Goal: Transaction & Acquisition: Subscribe to service/newsletter

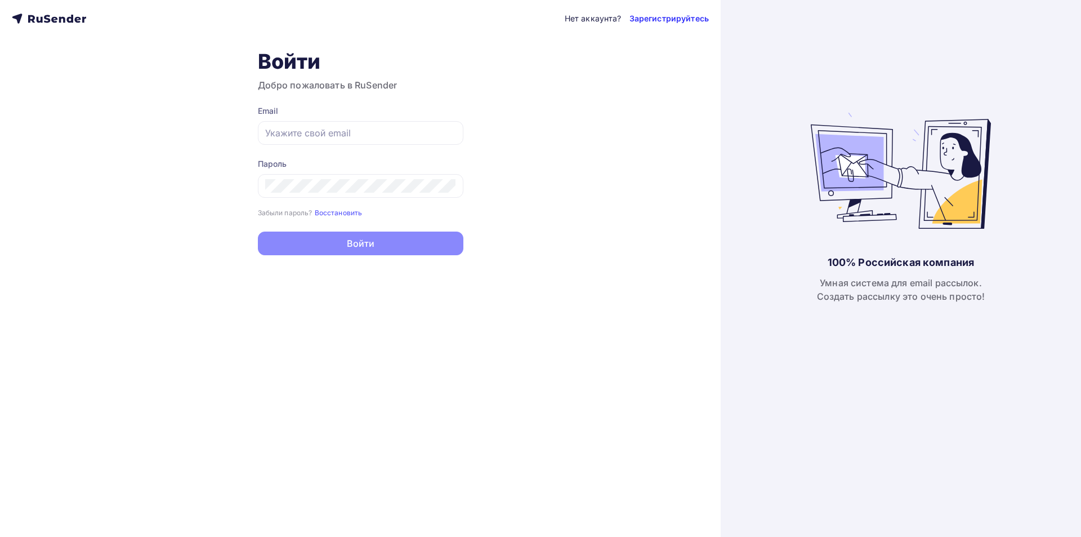
click at [654, 24] on link "Зарегистрируйтесь" at bounding box center [669, 18] width 79 height 11
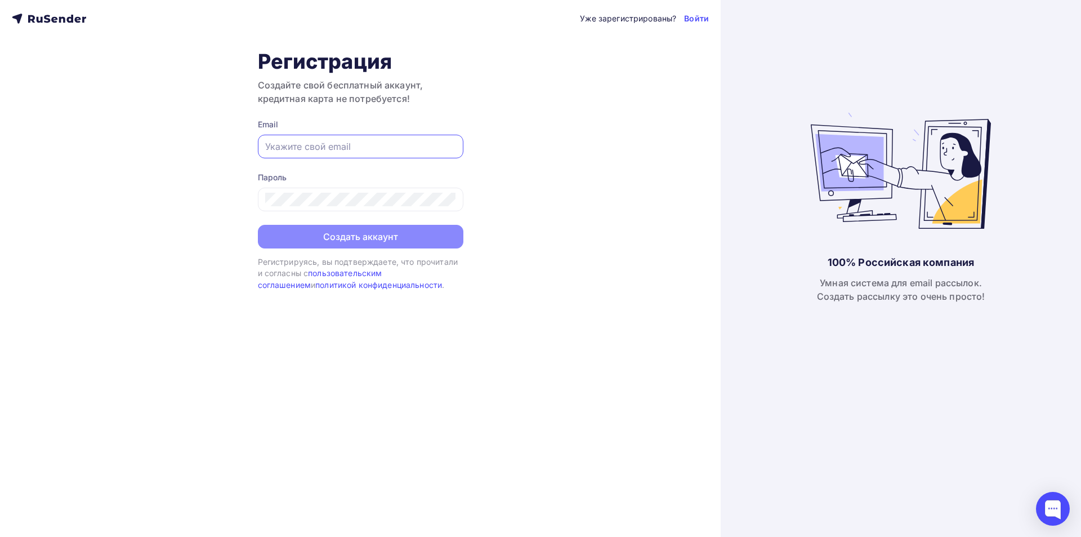
click at [362, 145] on input "text" at bounding box center [360, 147] width 191 height 14
paste input "reply@infinium-room.site"
type input "reply@infinium-room.site"
click at [347, 209] on div at bounding box center [361, 200] width 206 height 24
click at [316, 209] on div at bounding box center [361, 200] width 206 height 24
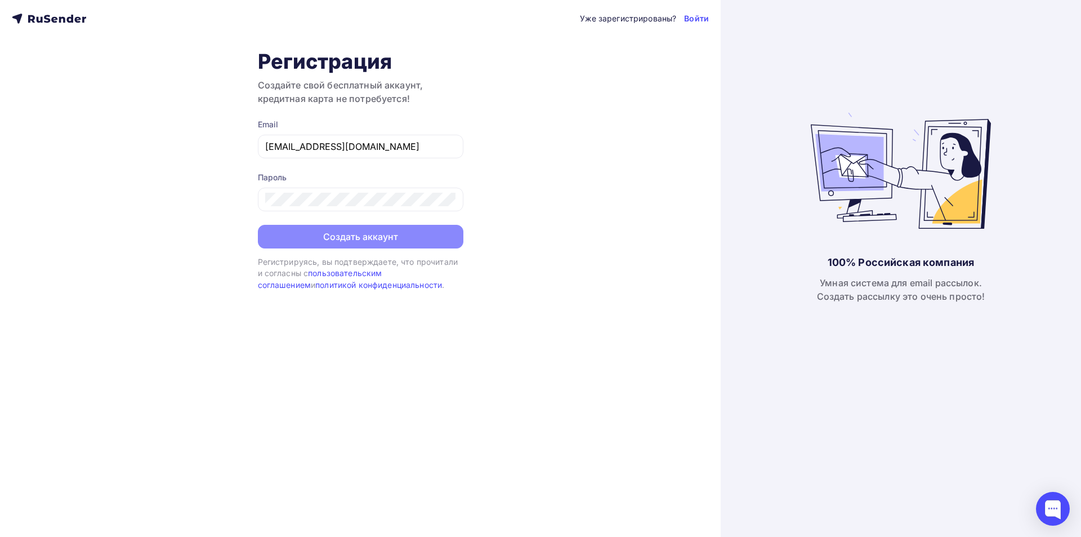
click at [360, 213] on form "Email reply@infinium-room.site Пароль Создать аккаунт" at bounding box center [361, 184] width 206 height 130
click at [360, 236] on button "Создать аккаунт" at bounding box center [361, 238] width 206 height 24
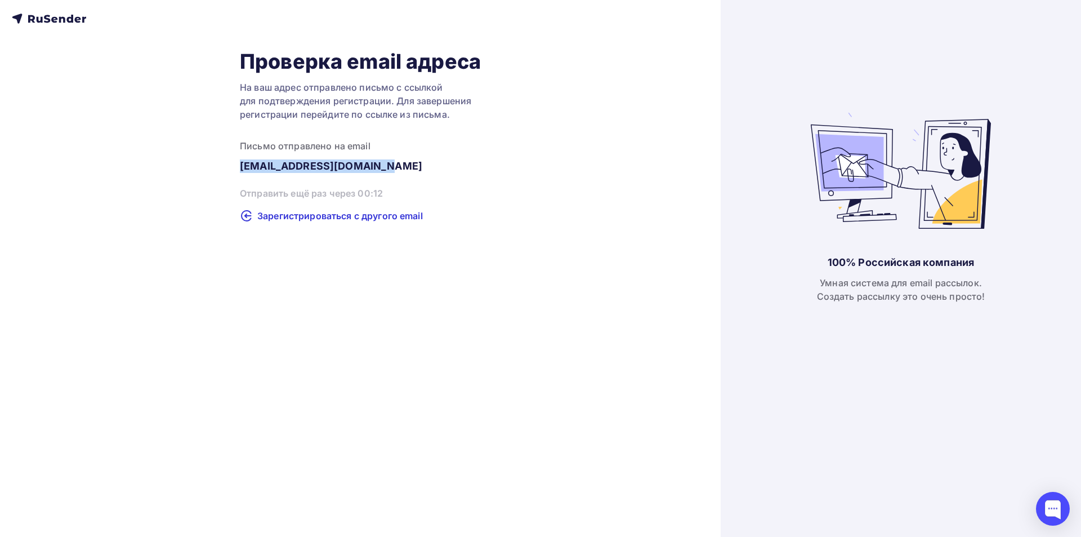
drag, startPoint x: 322, startPoint y: 176, endPoint x: 226, endPoint y: 174, distance: 95.2
click at [226, 174] on div "Проверка email адреса На ваш адрес отправлено письмо с ссылкой для подтверждени…" at bounding box center [360, 135] width 697 height 173
copy div "reply@infinium-room.site"
click at [310, 212] on span "Зарегистрироваться с другого email" at bounding box center [340, 217] width 166 height 14
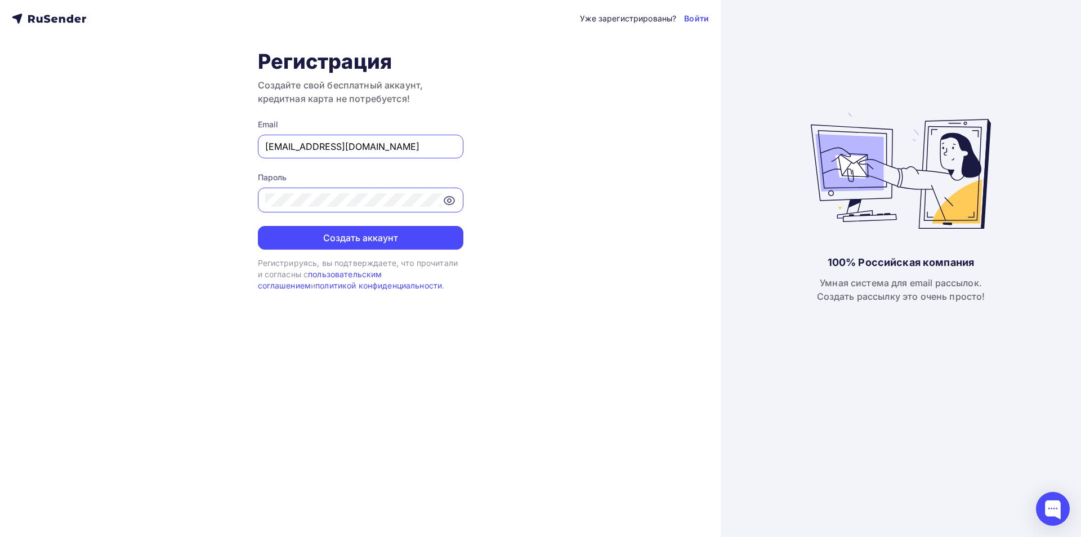
click at [318, 141] on input "reply@infinium-room.site" at bounding box center [360, 147] width 191 height 14
paste input "business@paratonn.com"
type input "business@paratonn.com"
drag, startPoint x: 600, startPoint y: 145, endPoint x: 528, endPoint y: 174, distance: 77.3
click at [600, 145] on div "Уже зарегистрированы? Войти Регистрация Создайте свой бесплатный аккаунт, креди…" at bounding box center [360, 268] width 721 height 537
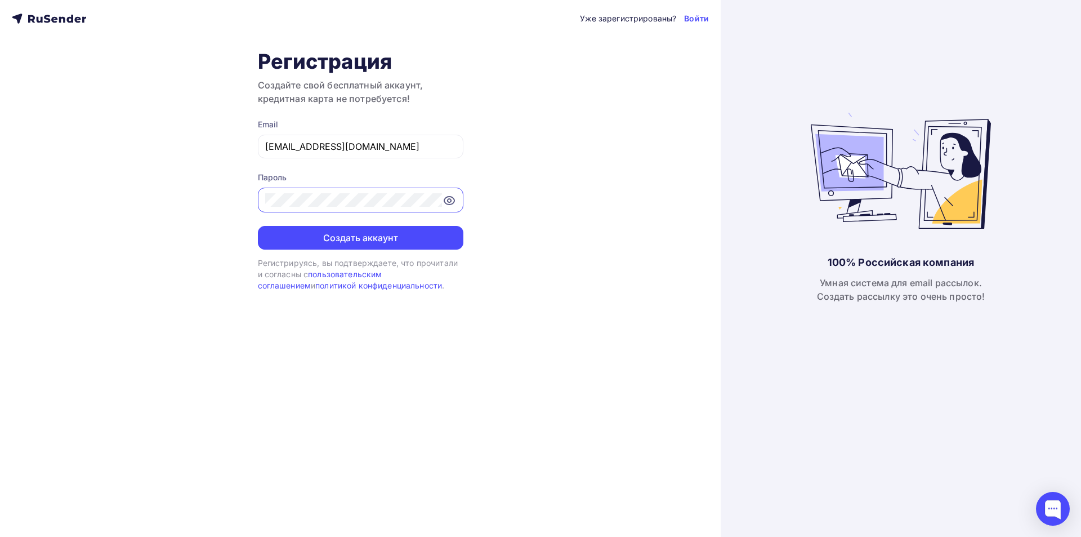
click at [493, 205] on div "Уже зарегистрированы? Войти Регистрация Создайте свой бесплатный аккаунт, креди…" at bounding box center [360, 268] width 721 height 537
click at [373, 249] on button "Создать аккаунт" at bounding box center [361, 238] width 206 height 24
click at [376, 242] on button "Создать аккаунт" at bounding box center [361, 238] width 206 height 24
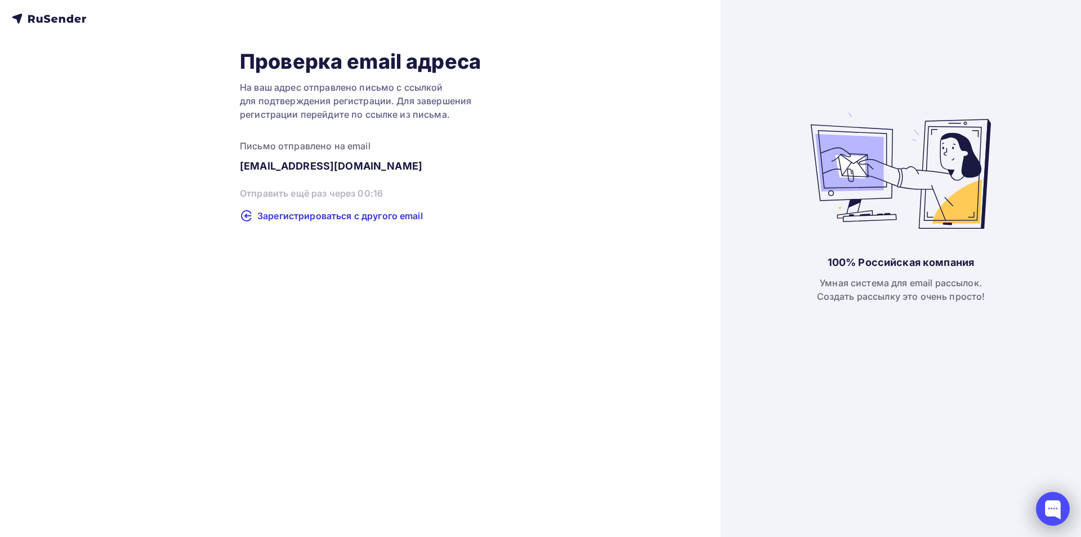
drag, startPoint x: 1081, startPoint y: 520, endPoint x: 1066, endPoint y: 513, distance: 16.1
click at [1076, 518] on div "100% Российская компания Умная система для email рассылок. Создать рассылку это…" at bounding box center [901, 268] width 360 height 537
click at [1061, 511] on div at bounding box center [1053, 509] width 34 height 34
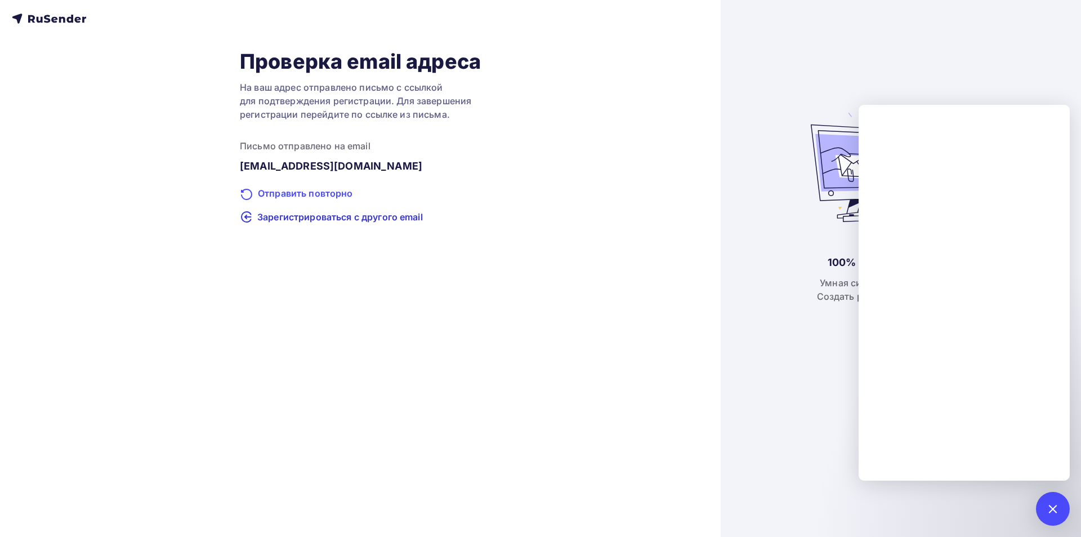
click at [319, 196] on div "Отправить повторно" at bounding box center [360, 193] width 241 height 15
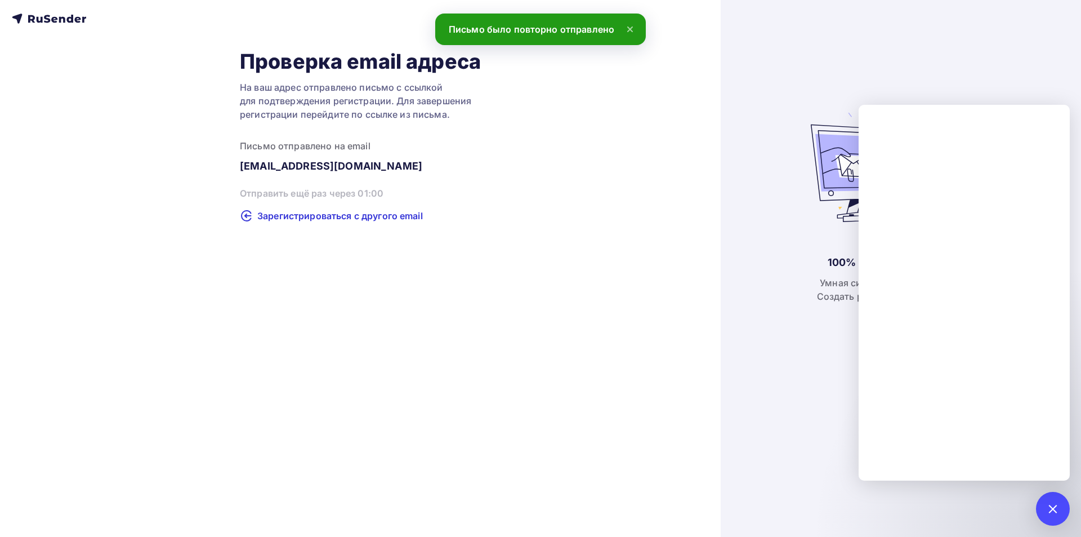
click at [362, 167] on div "business@paratonn.com" at bounding box center [360, 166] width 241 height 14
